Goal: Transaction & Acquisition: Purchase product/service

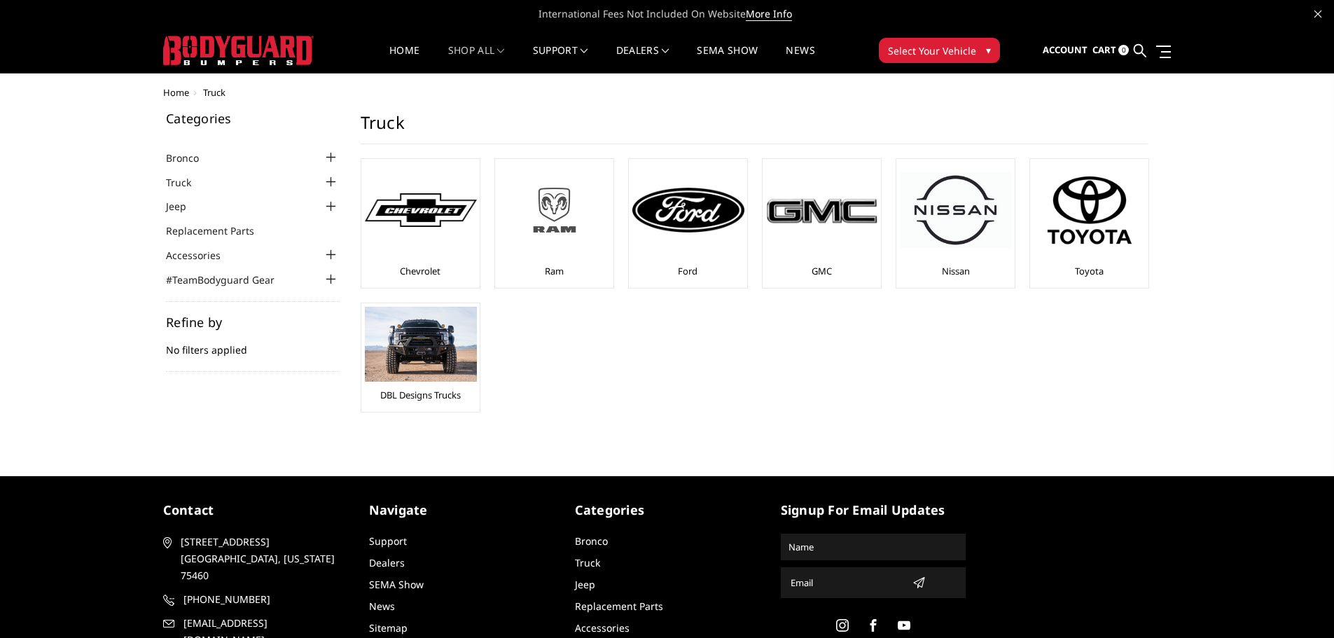
click at [553, 209] on img at bounding box center [555, 210] width 112 height 63
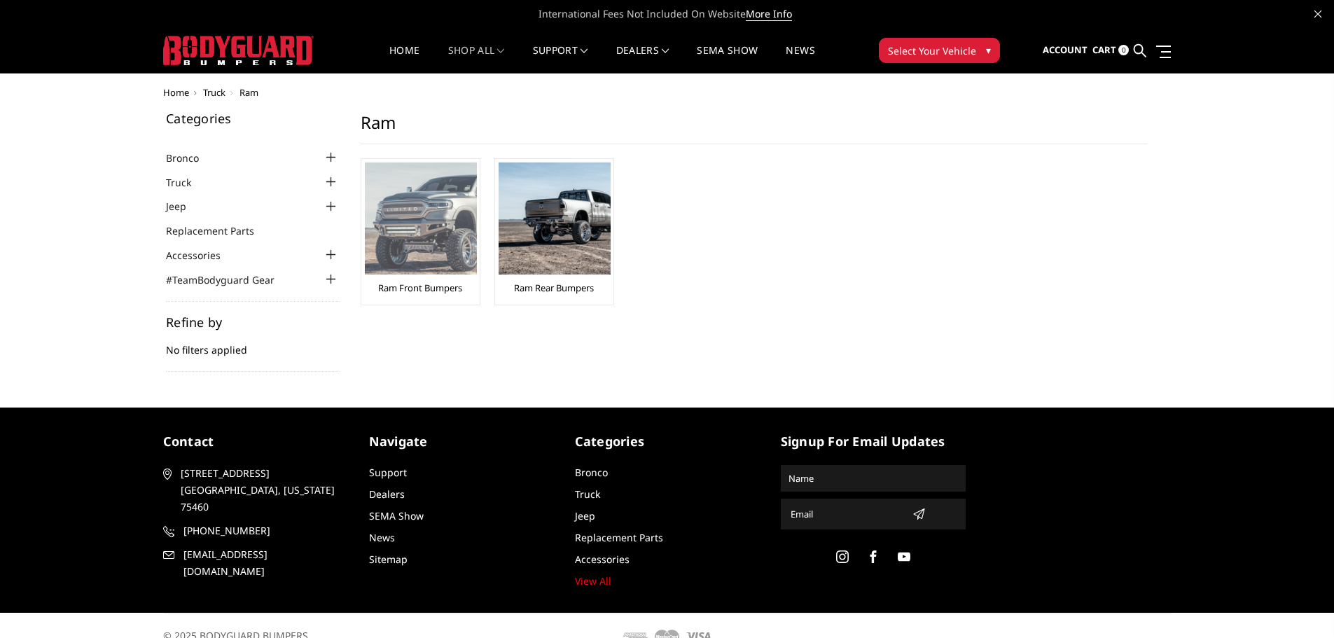
click at [448, 232] on img at bounding box center [421, 218] width 112 height 112
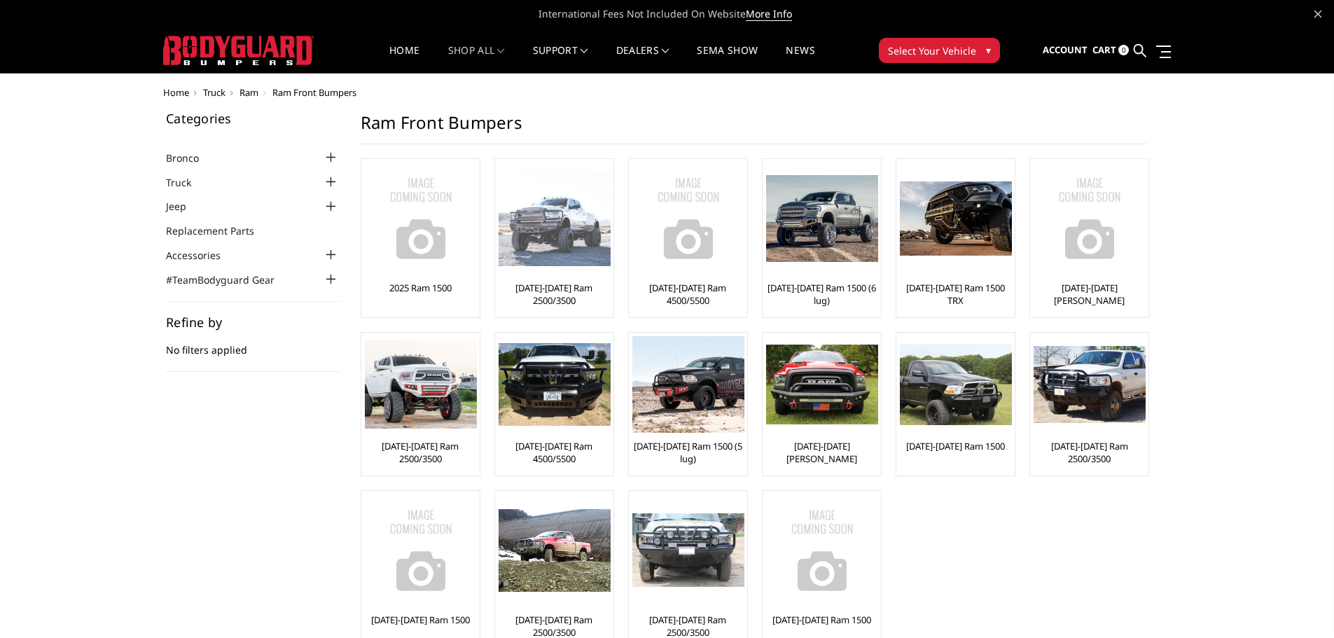
click at [541, 258] on img at bounding box center [555, 219] width 112 height 96
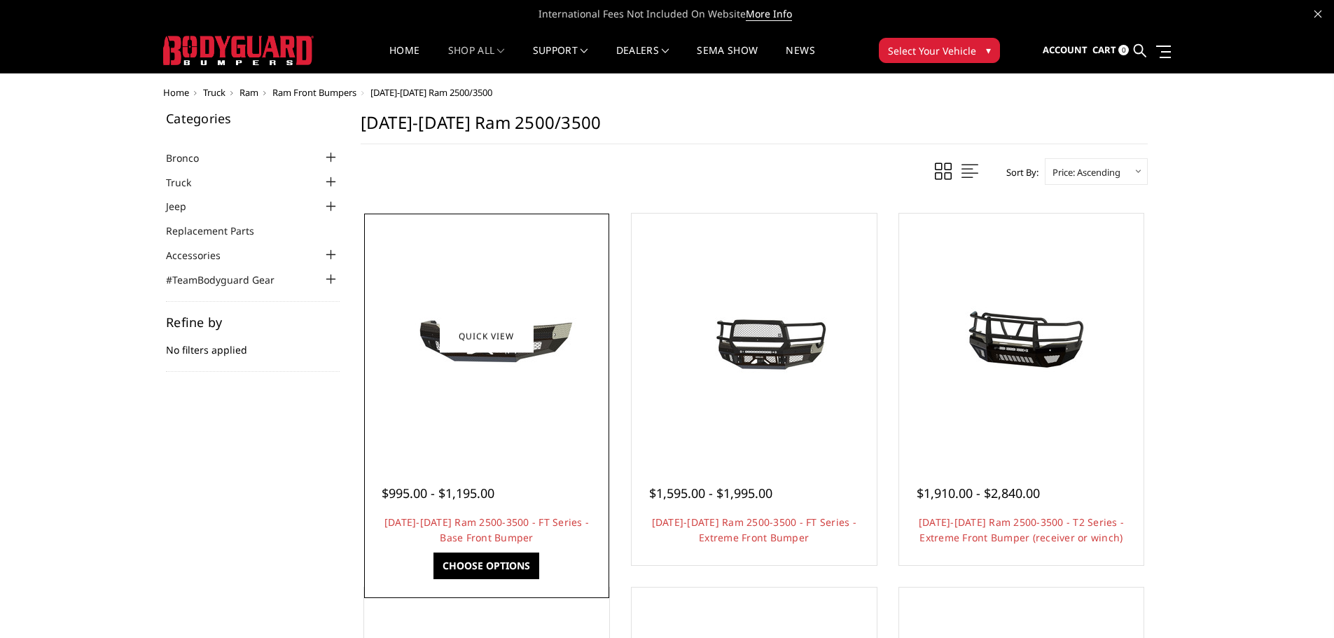
click at [481, 389] on div at bounding box center [487, 336] width 238 height 238
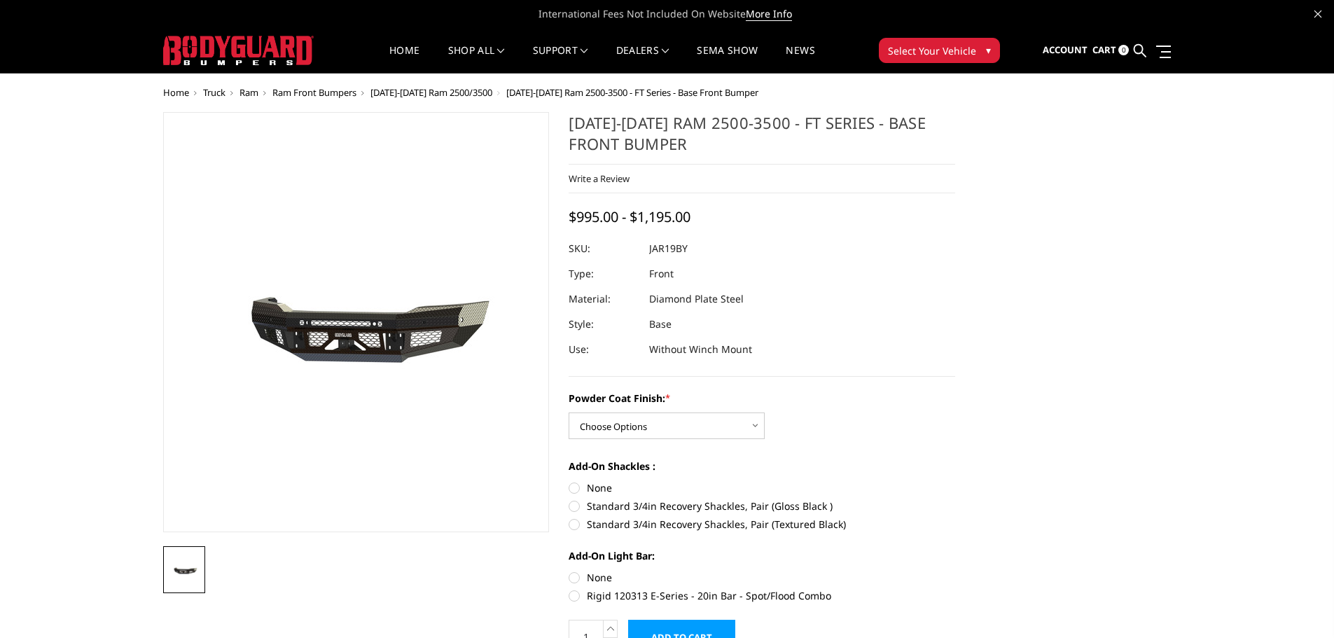
click at [340, 335] on img at bounding box center [377, 323] width 897 height 420
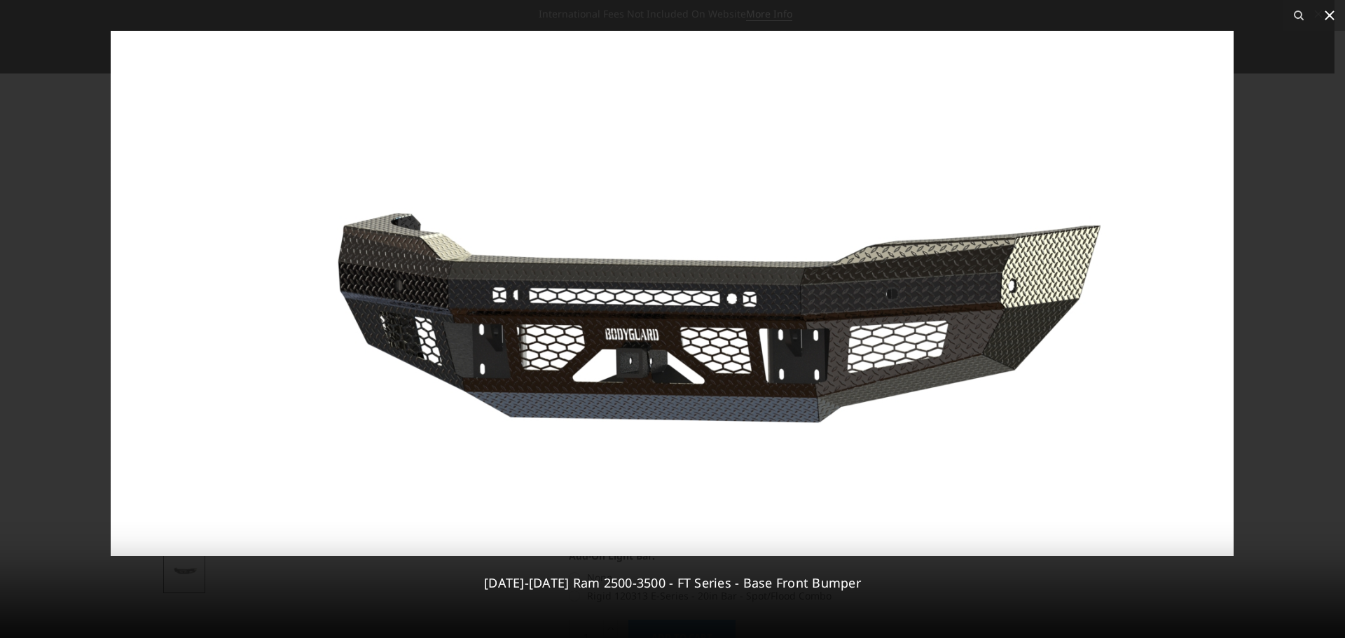
click at [1328, 8] on icon at bounding box center [1329, 15] width 17 height 17
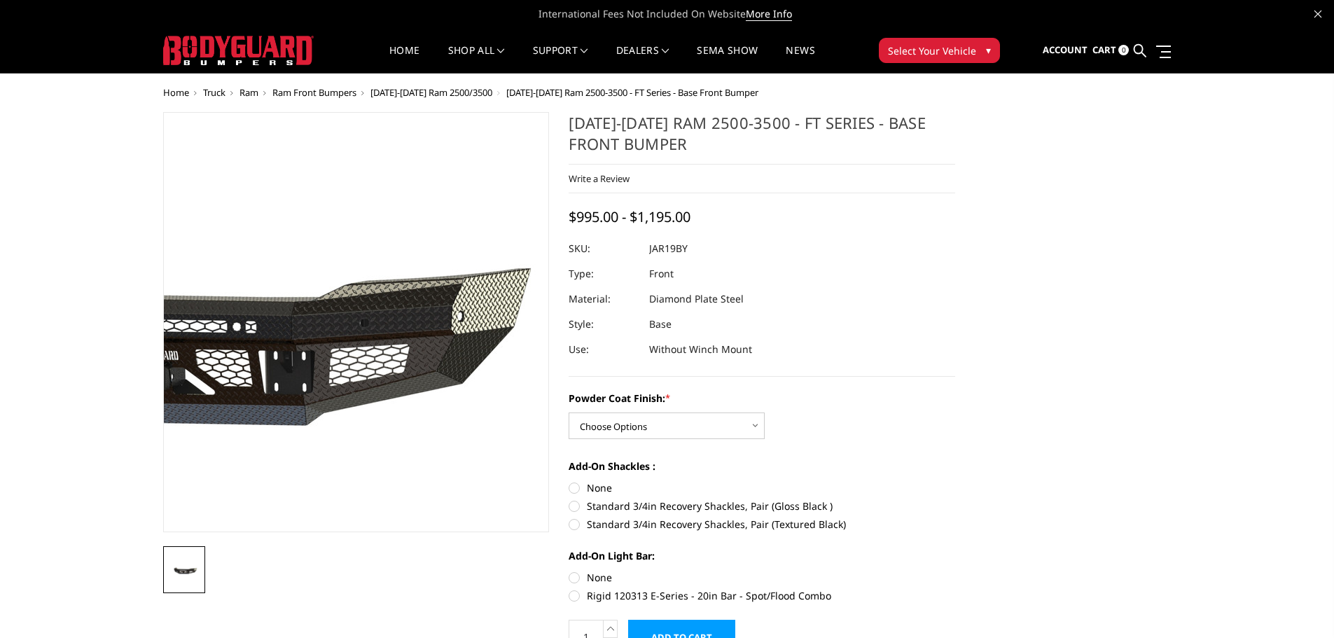
click at [483, 312] on img at bounding box center [189, 323] width 897 height 420
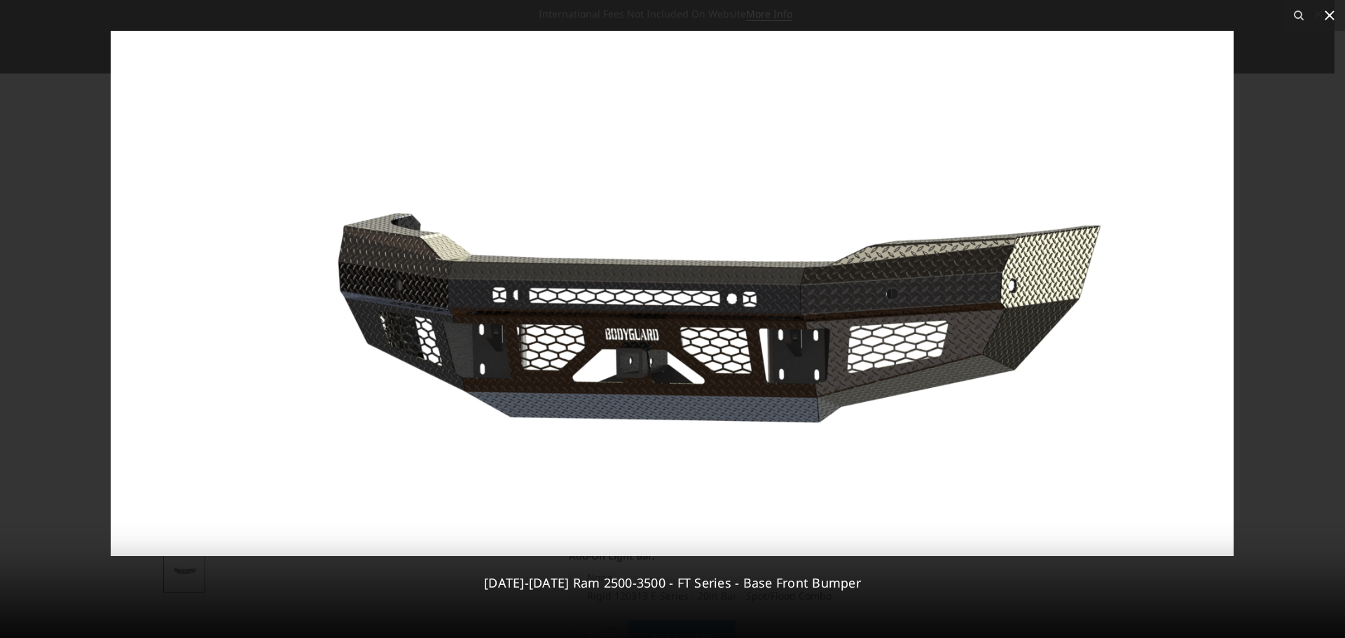
click at [1329, 11] on icon at bounding box center [1329, 15] width 17 height 17
